Goal: Task Accomplishment & Management: Use online tool/utility

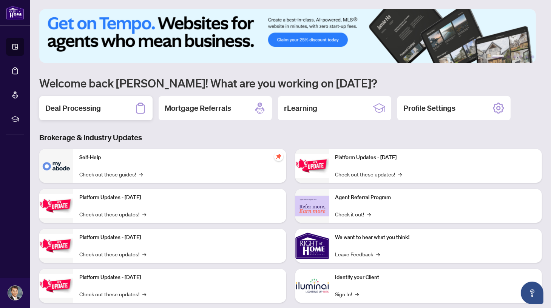
click at [104, 109] on div "Deal Processing" at bounding box center [95, 108] width 113 height 24
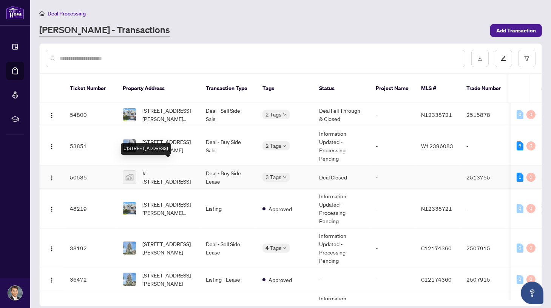
click at [173, 169] on span "#[STREET_ADDRESS]" at bounding box center [167, 177] width 51 height 17
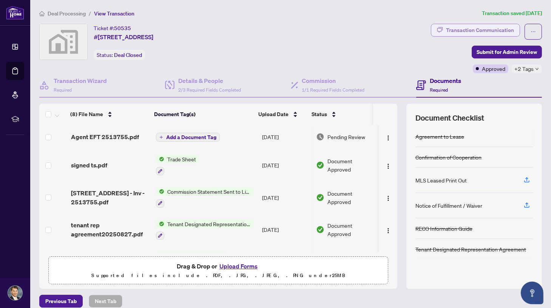
click at [456, 31] on div "Transaction Communication" at bounding box center [480, 30] width 68 height 12
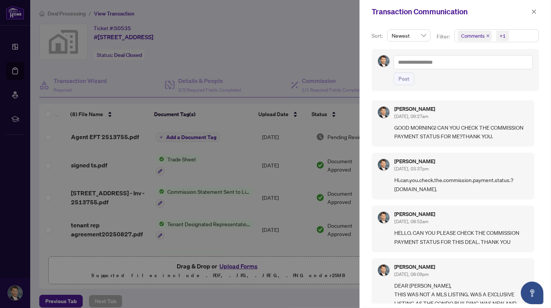
click at [310, 49] on div at bounding box center [275, 154] width 551 height 308
click at [534, 9] on icon "close" at bounding box center [533, 11] width 5 height 5
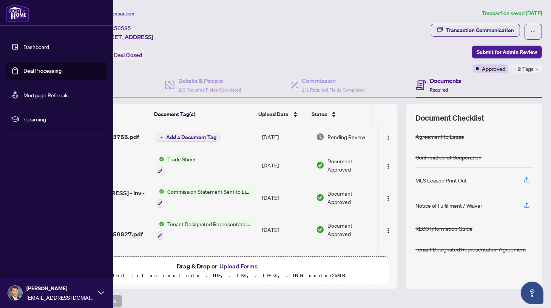
click at [25, 68] on link "Deal Processing" at bounding box center [42, 71] width 38 height 7
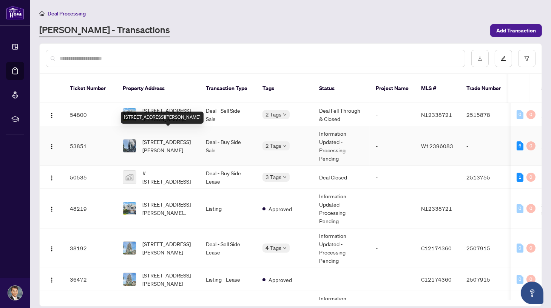
click at [177, 138] on span "[STREET_ADDRESS][PERSON_NAME]" at bounding box center [167, 146] width 51 height 17
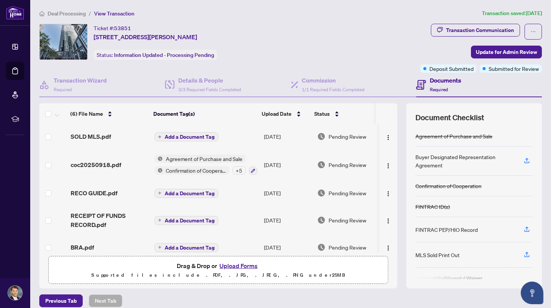
click at [309, 46] on div "Ticket #: 53851 [STREET_ADDRESS][PERSON_NAME] Status: Information Updated - Pro…" at bounding box center [228, 42] width 378 height 36
